Goal: Navigation & Orientation: Find specific page/section

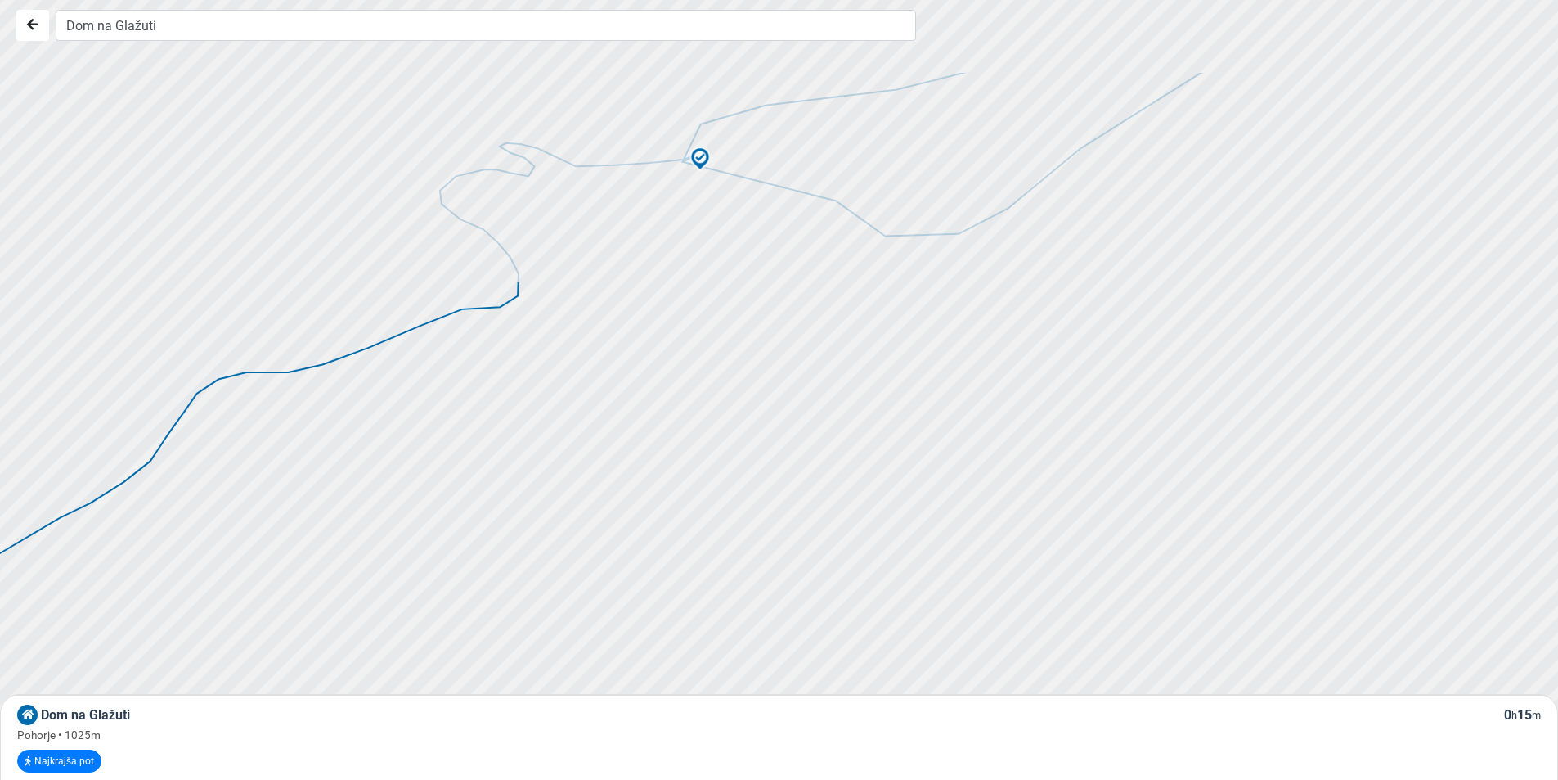
drag, startPoint x: 766, startPoint y: 268, endPoint x: 735, endPoint y: 668, distance: 402.0
click at [735, 668] on div at bounding box center [782, 428] width 1885 height 936
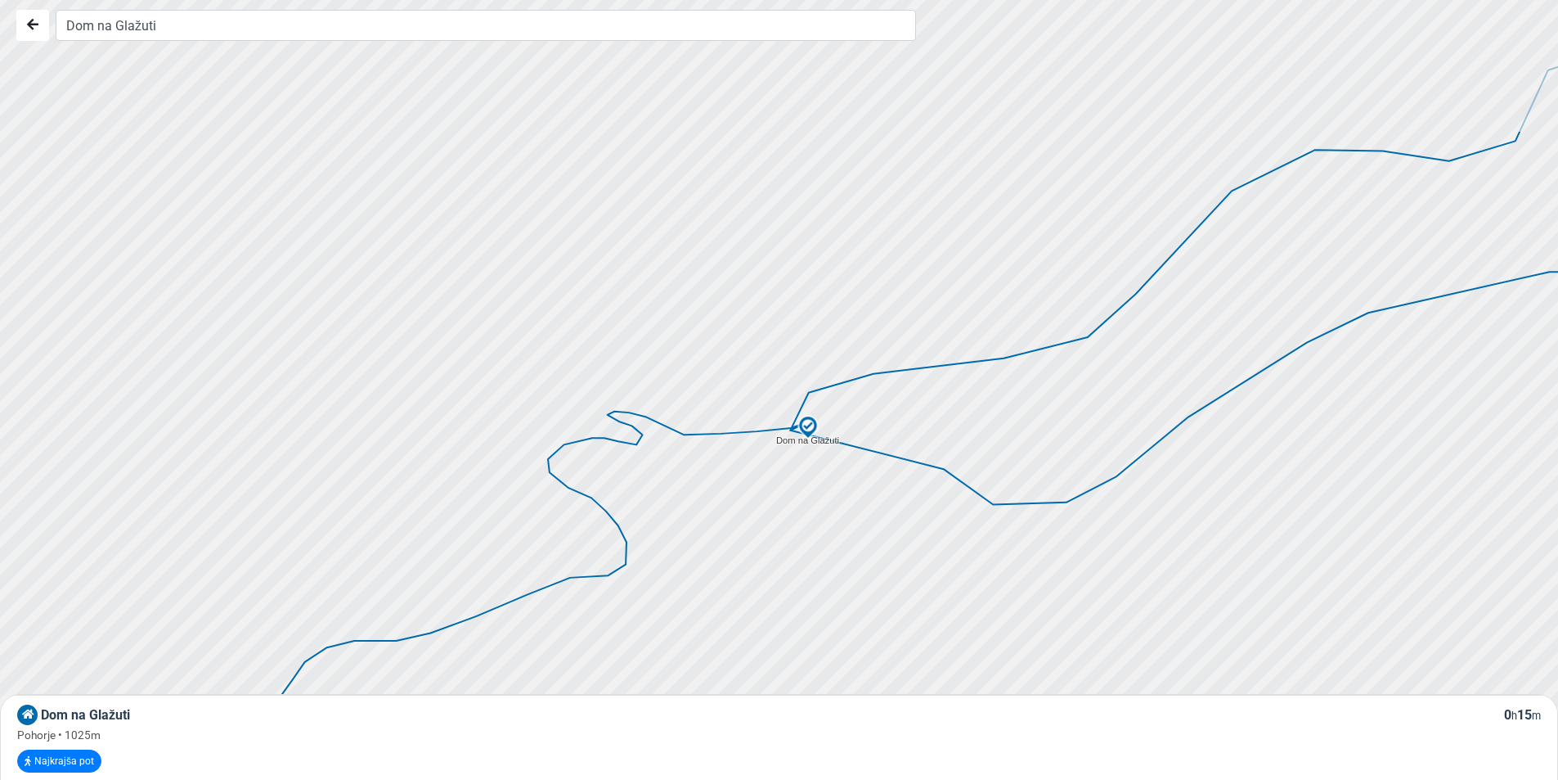
drag, startPoint x: 708, startPoint y: 375, endPoint x: 826, endPoint y: 583, distance: 239.3
click at [826, 583] on div at bounding box center [796, 406] width 1885 height 936
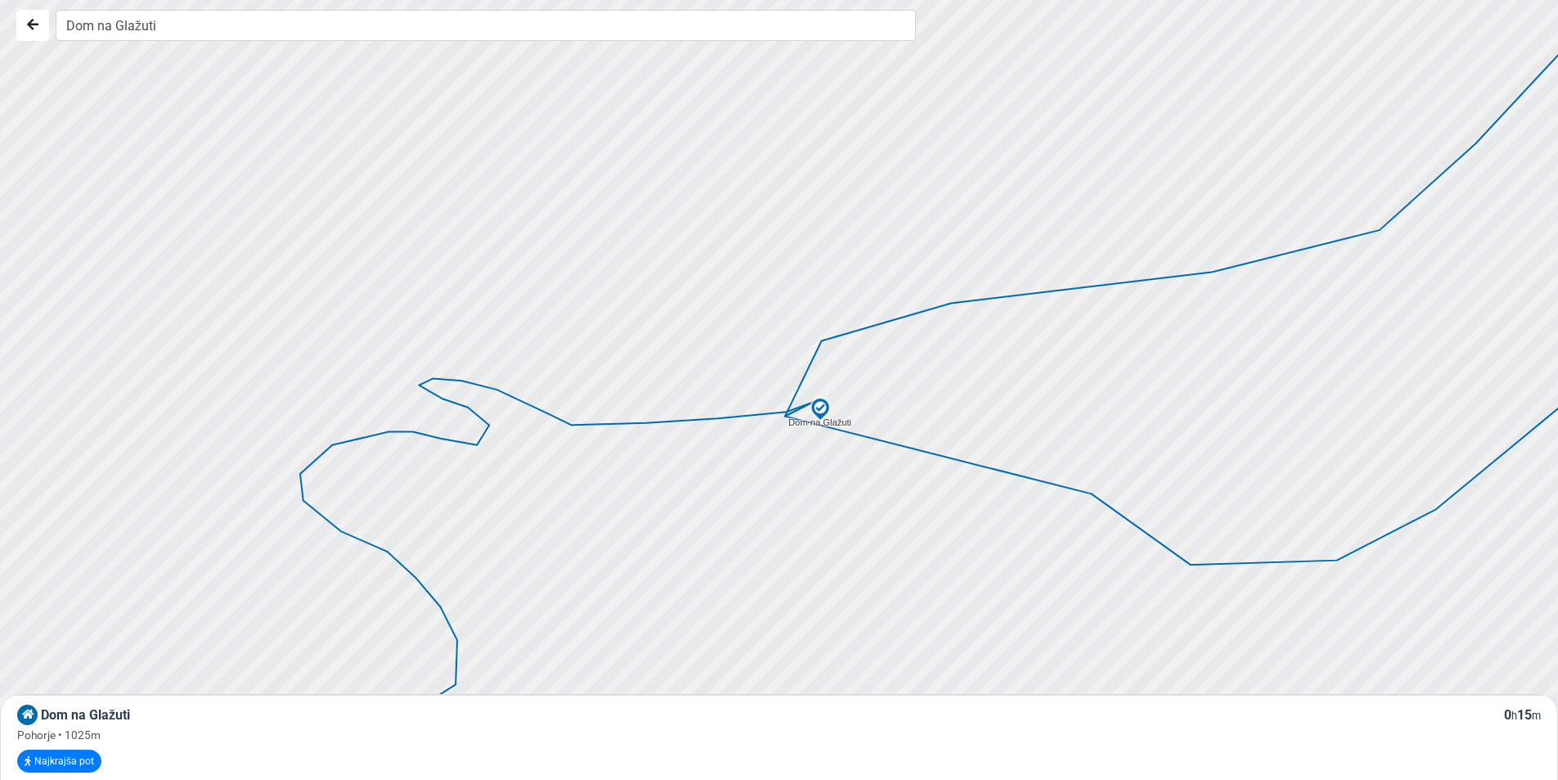
click at [819, 407] on img at bounding box center [820, 409] width 25 height 25
drag, startPoint x: 819, startPoint y: 407, endPoint x: 751, endPoint y: 416, distance: 68.5
click at [751, 416] on icon at bounding box center [678, 417] width 216 height 13
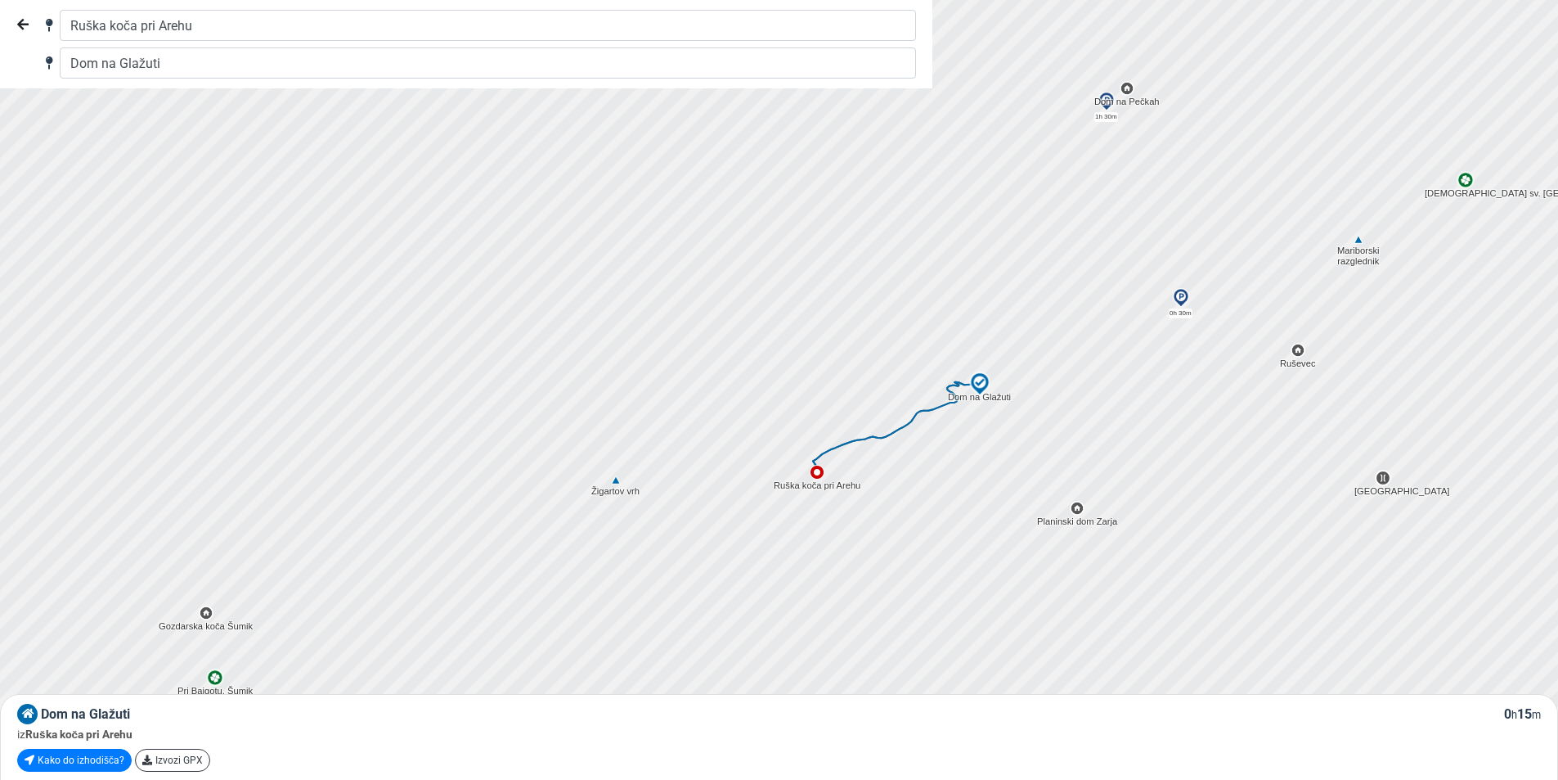
click at [865, 497] on div at bounding box center [785, 390] width 1885 height 936
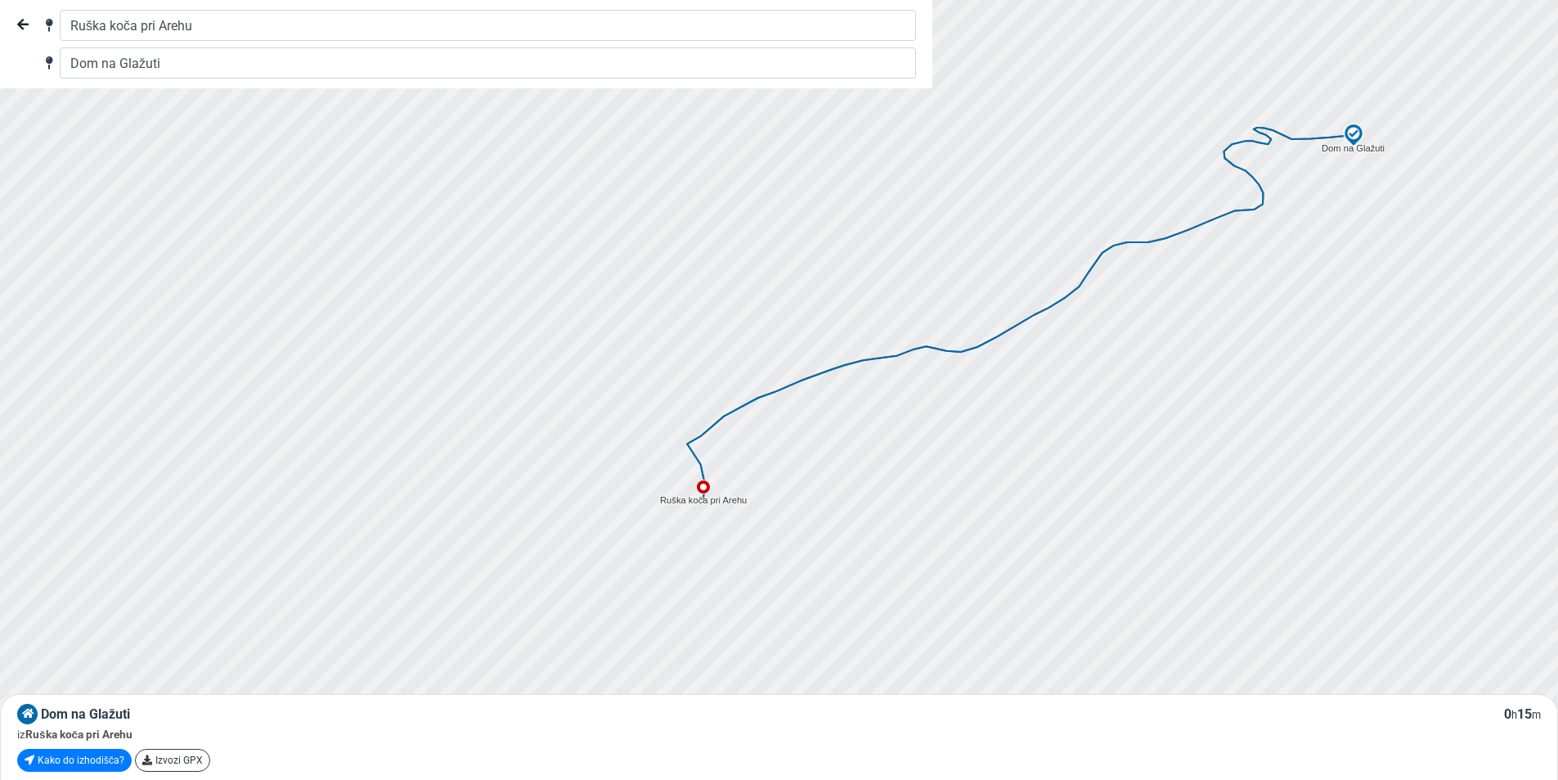
drag, startPoint x: 932, startPoint y: 384, endPoint x: 867, endPoint y: 474, distance: 110.1
click at [867, 474] on div at bounding box center [783, 394] width 1885 height 936
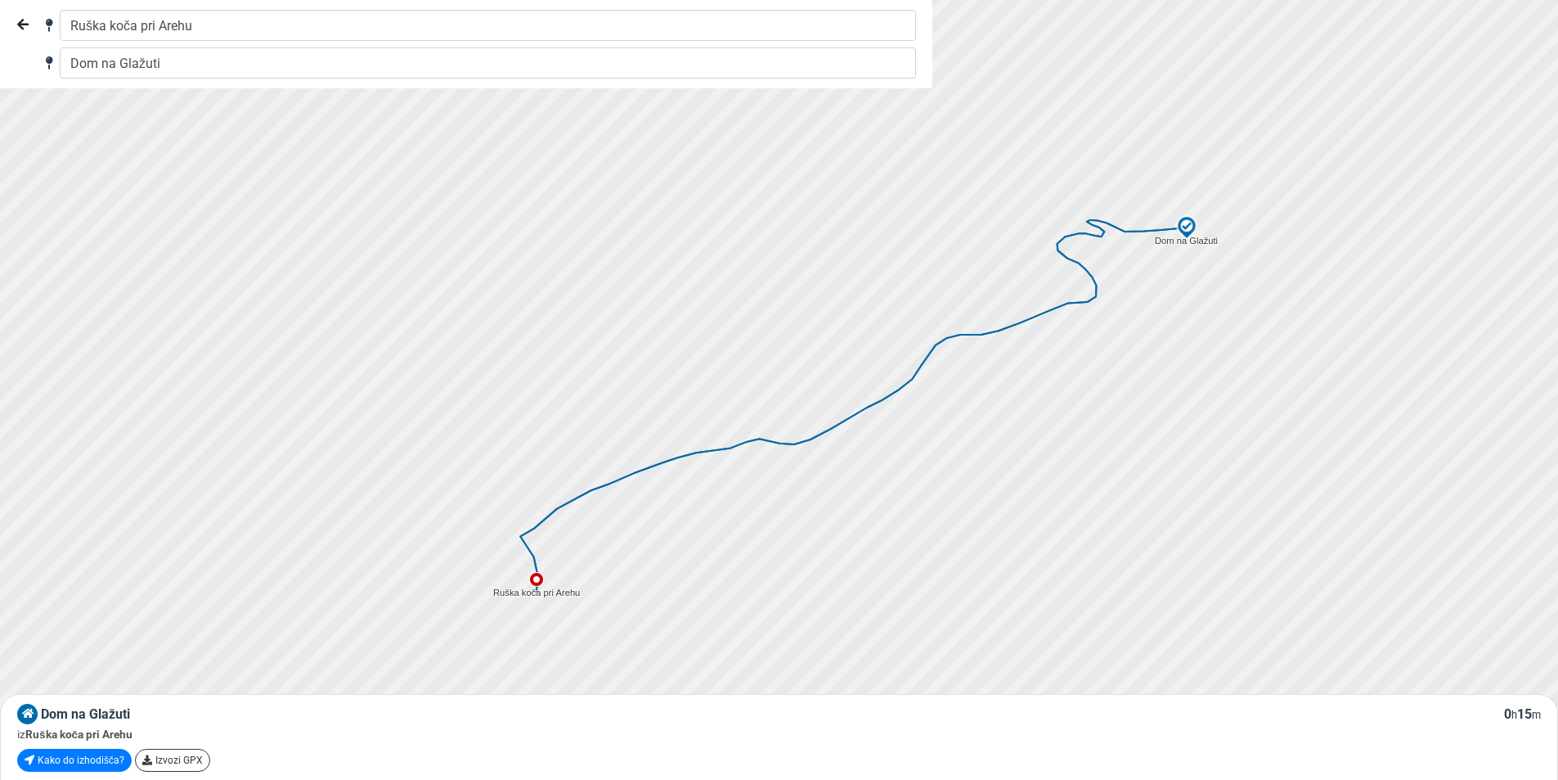
drag, startPoint x: 993, startPoint y: 429, endPoint x: 821, endPoint y: 525, distance: 197.4
click at [821, 525] on div at bounding box center [746, 401] width 1885 height 936
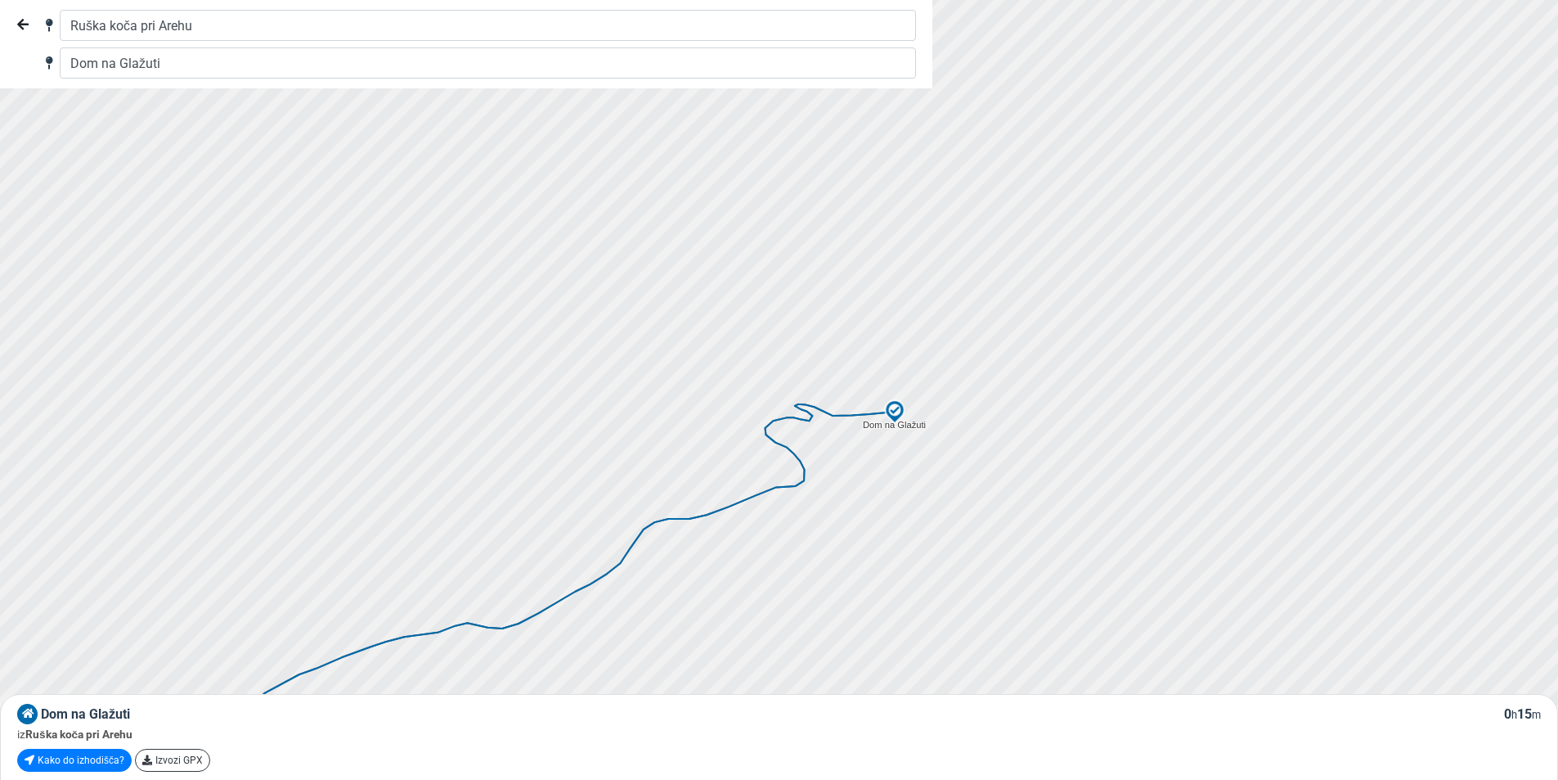
drag, startPoint x: 1081, startPoint y: 352, endPoint x: 772, endPoint y: 544, distance: 364.1
click at [772, 544] on div at bounding box center [777, 397] width 1885 height 936
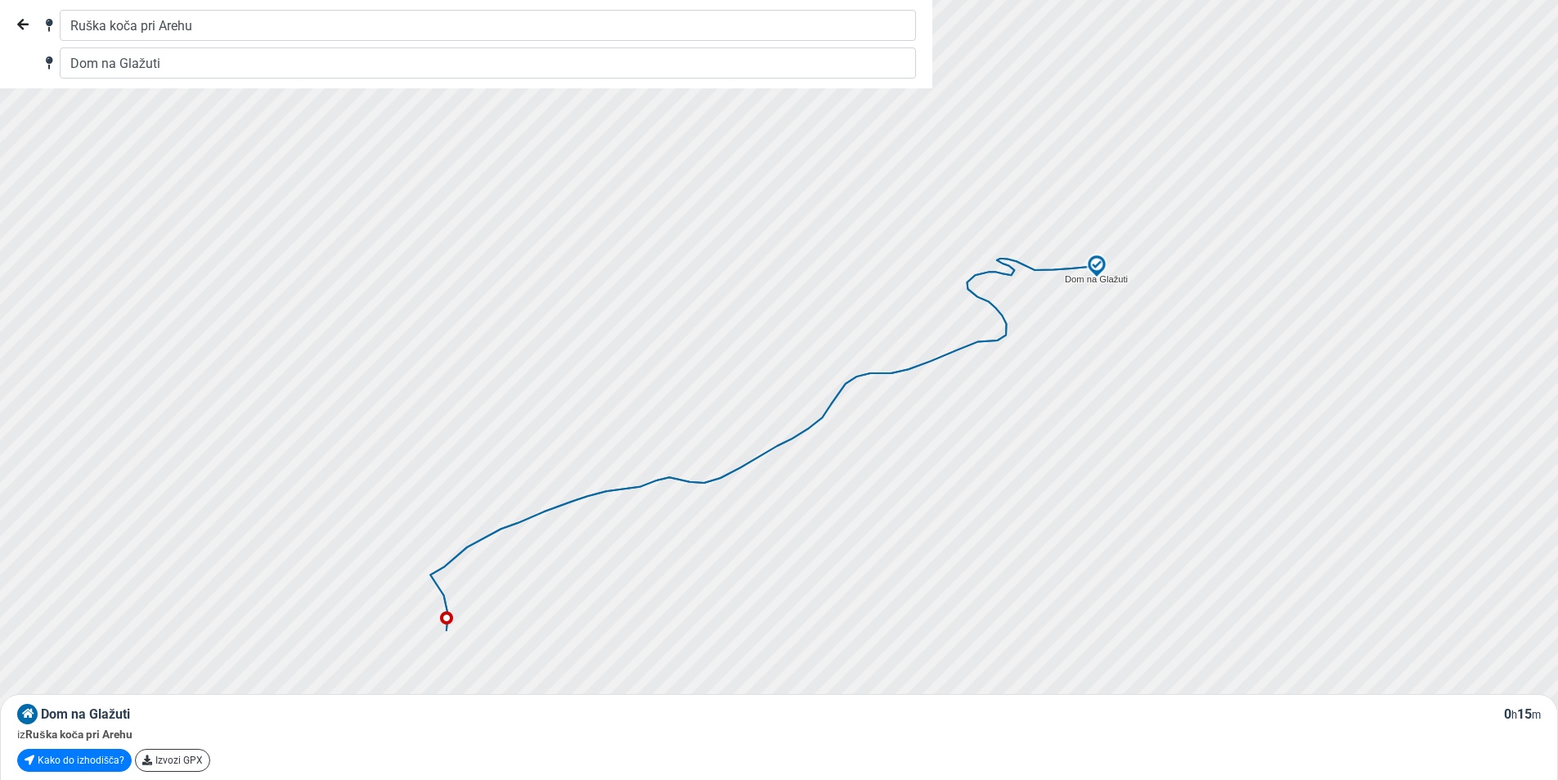
drag, startPoint x: 841, startPoint y: 528, endPoint x: 1050, endPoint y: 335, distance: 284.3
click at [1050, 335] on div at bounding box center [785, 390] width 1885 height 936
